Goal: Information Seeking & Learning: Find specific fact

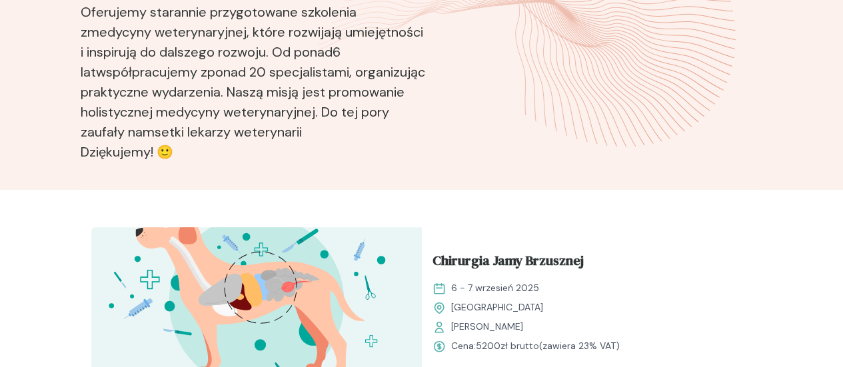
scroll to position [466, 0]
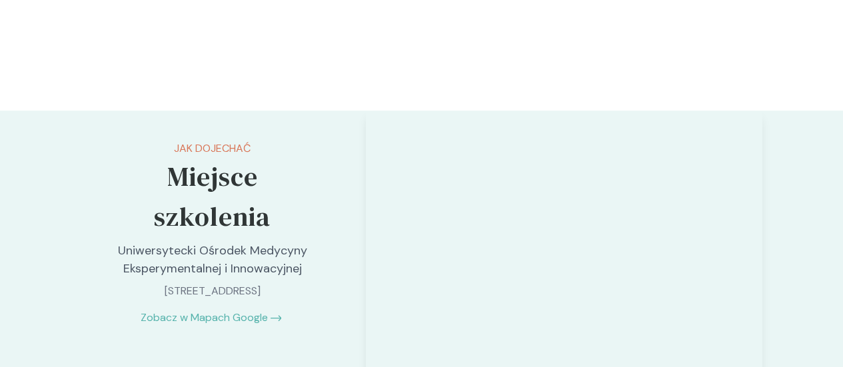
scroll to position [2799, 0]
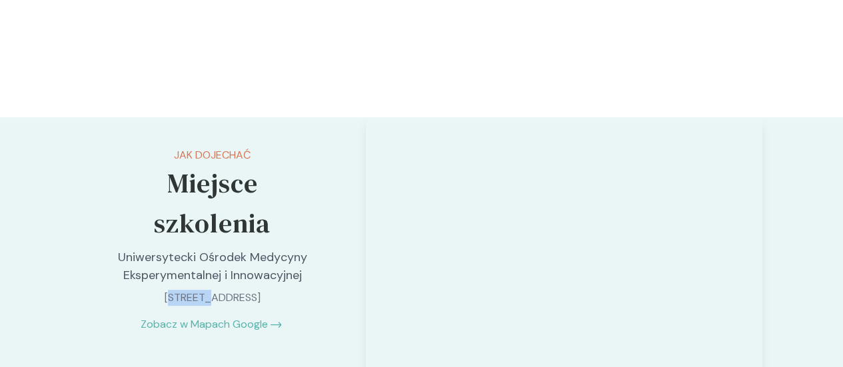
drag, startPoint x: 120, startPoint y: 126, endPoint x: 94, endPoint y: 125, distance: 26.0
click at [107, 290] on p "[STREET_ADDRESS]" at bounding box center [212, 298] width 211 height 16
click at [127, 133] on div "Jak dojechać Miejsce szkolenia Uniwersytecki Ośrodek Medycyny Eksperymentalnej …" at bounding box center [213, 239] width 265 height 245
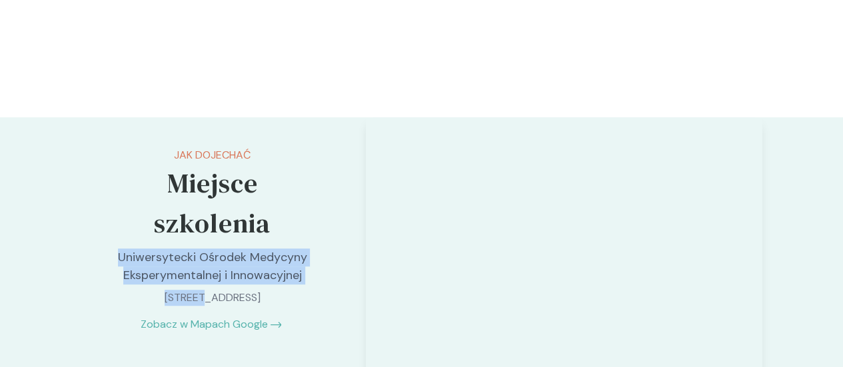
drag, startPoint x: 116, startPoint y: 127, endPoint x: 72, endPoint y: 83, distance: 62.2
click at [81, 117] on div "Jak dojechać Miejsce szkolenia Uniwersytecki Ośrodek Medycyny Eksperymentalnej …" at bounding box center [213, 239] width 265 height 245
copy div "Uniwersytecki Ośrodek Medycyny Eksperymentalnej i Innowacyjnej [GEOGRAPHIC_DATA]"
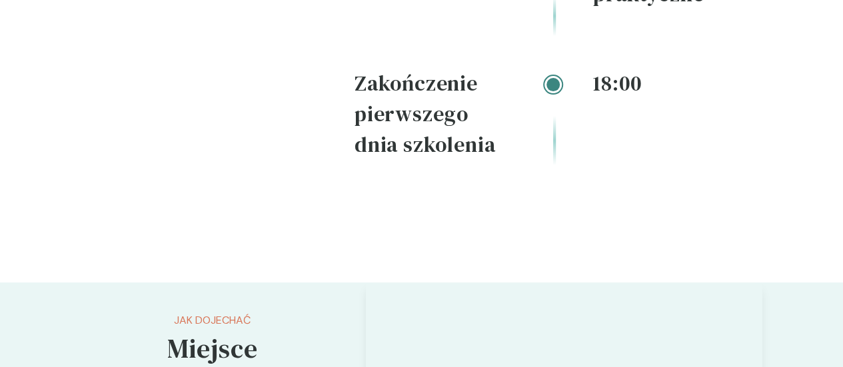
scroll to position [2700, 0]
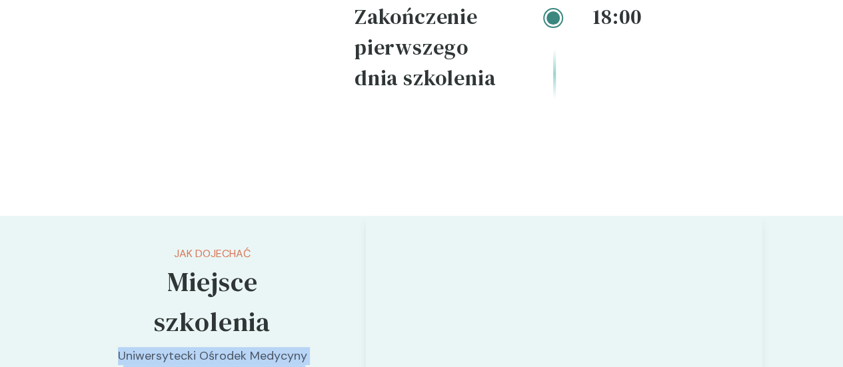
copy div "Uniwersytecki Ośrodek Medycyny Eksperymentalnej i Innowacyjnej [GEOGRAPHIC_DATA]"
